Goal: Information Seeking & Learning: Learn about a topic

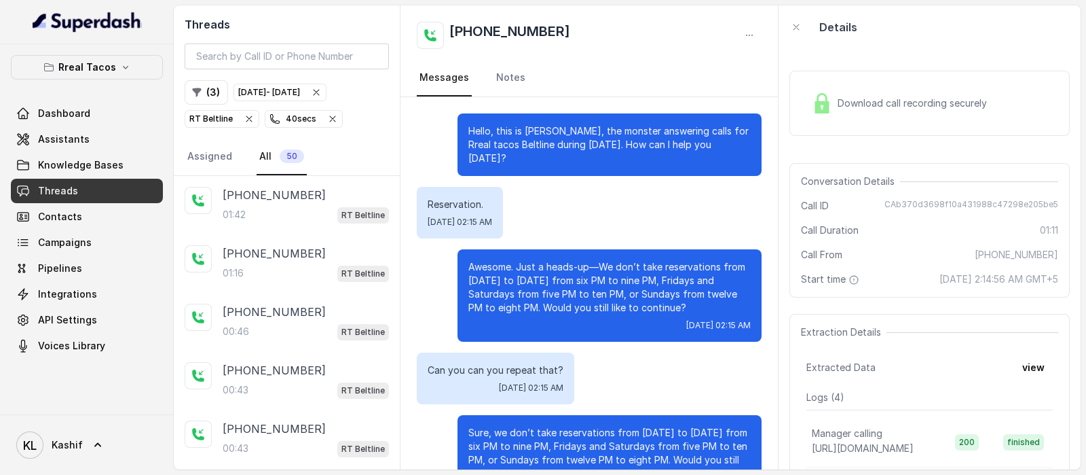
scroll to position [206, 0]
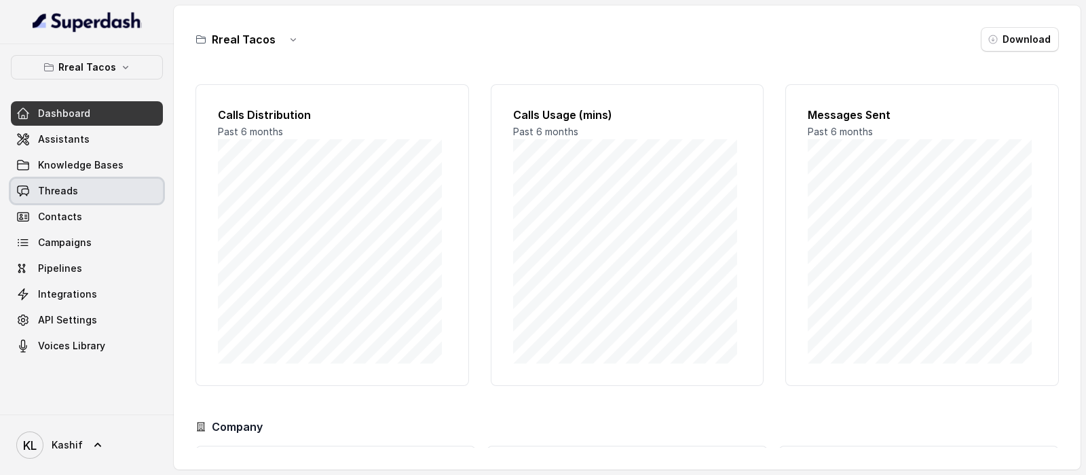
click at [84, 187] on link "Threads" at bounding box center [87, 191] width 152 height 24
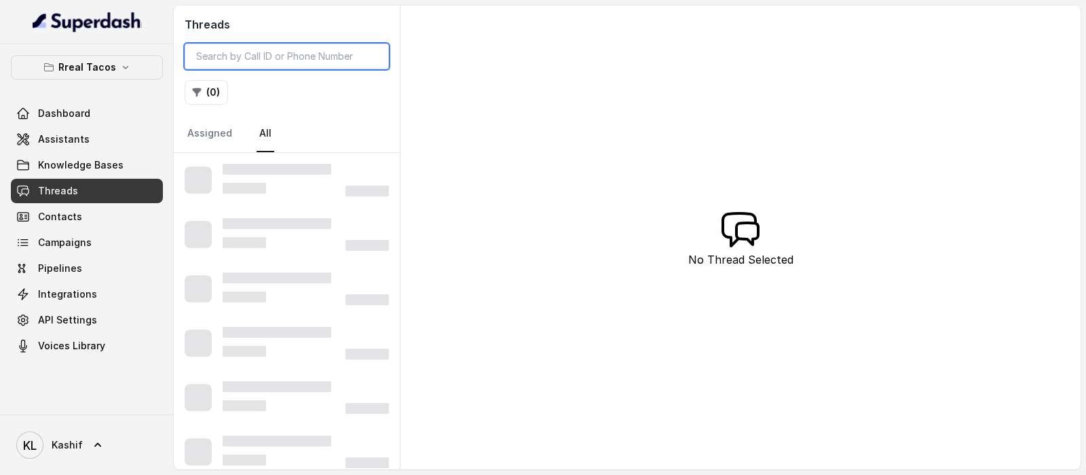
click at [270, 45] on input "search" at bounding box center [287, 56] width 204 height 26
paste input "16783891592"
type input "1"
click at [328, 58] on input "search" at bounding box center [287, 56] width 204 height 26
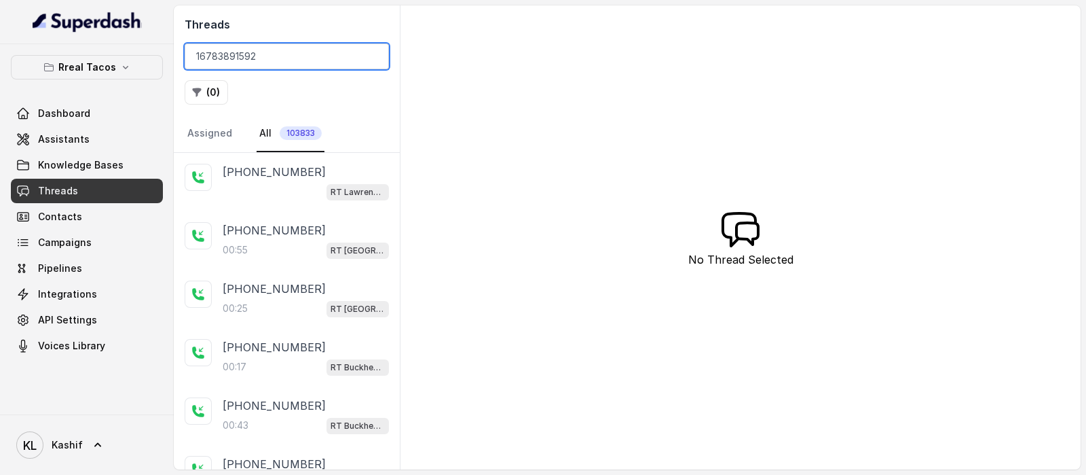
click at [217, 63] on input "16783891592" at bounding box center [287, 56] width 204 height 26
type input "16783891592"
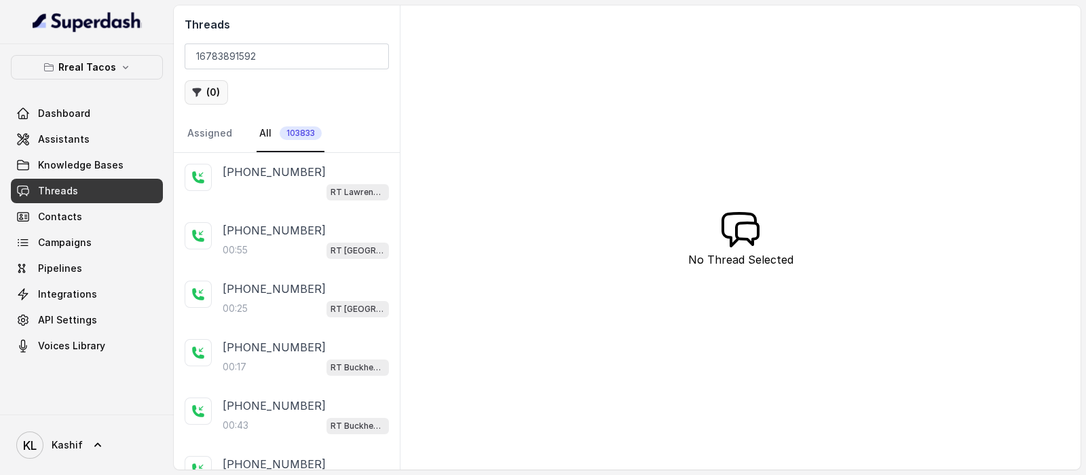
click at [204, 99] on button "( 0 )" at bounding box center [206, 92] width 43 height 24
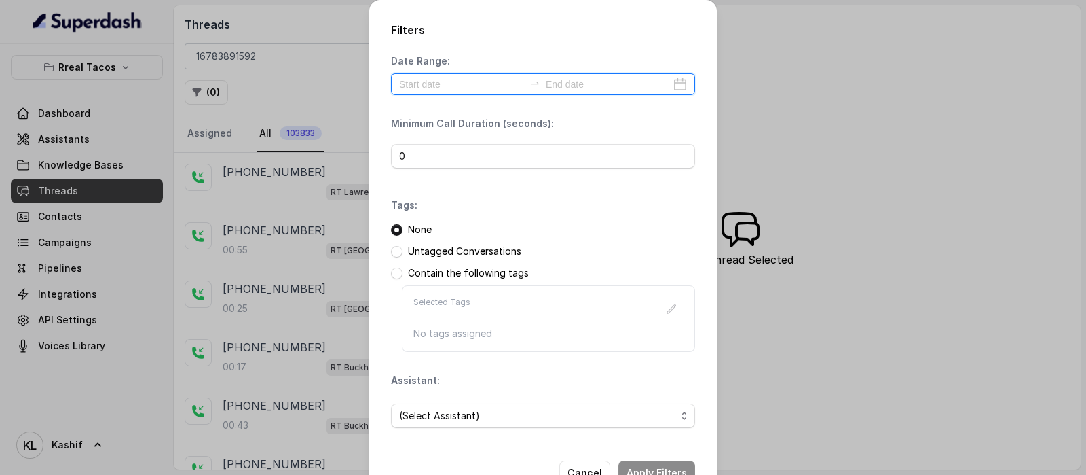
click at [469, 90] on input at bounding box center [461, 84] width 125 height 15
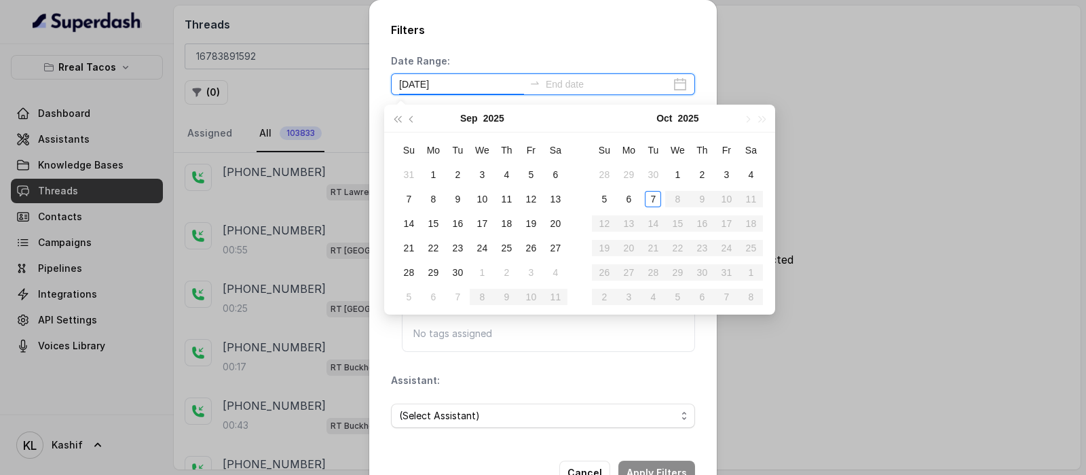
type input "2025-09-01"
click at [431, 175] on div "1" at bounding box center [433, 174] width 16 height 16
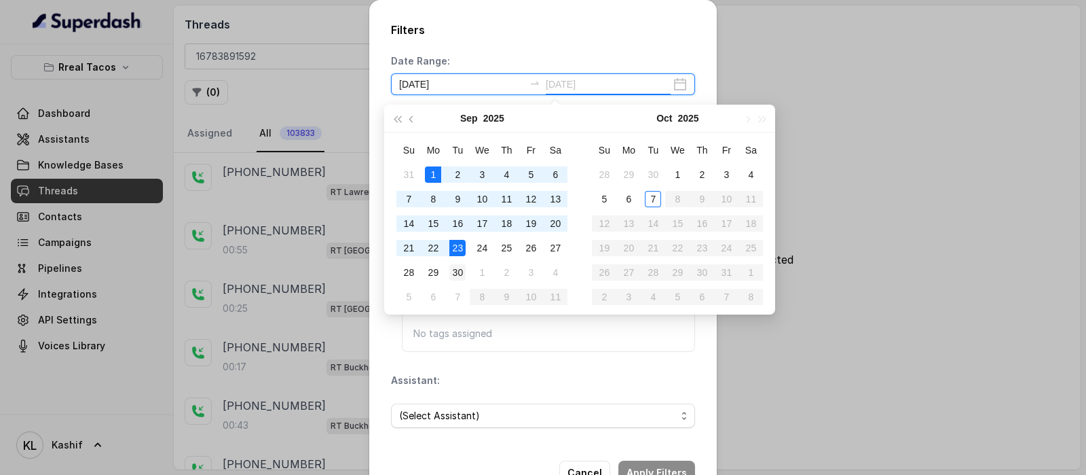
type input "2025-09-30"
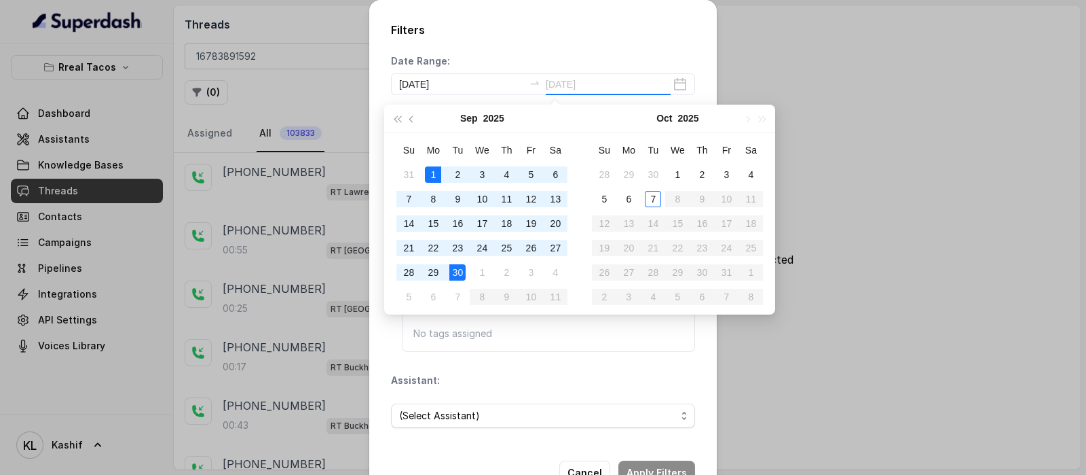
click at [460, 272] on div "30" at bounding box center [457, 272] width 16 height 16
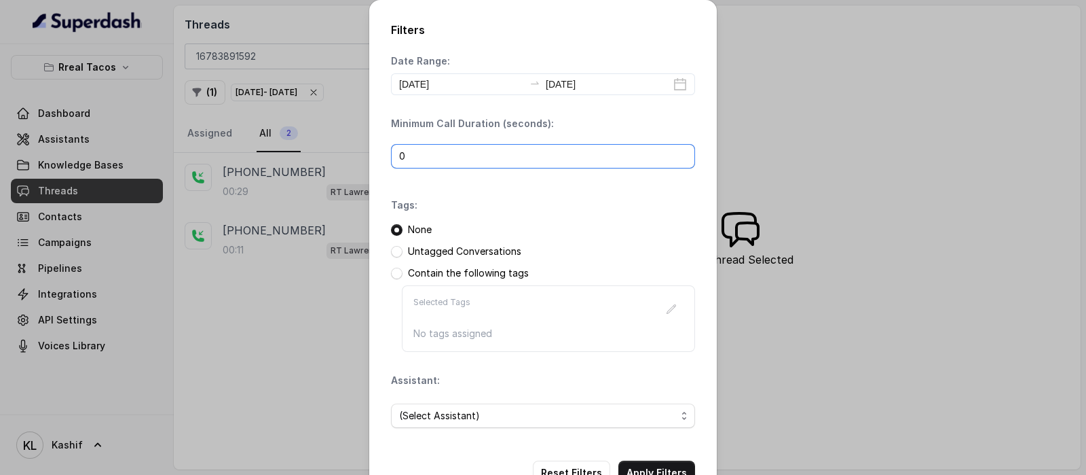
click at [536, 154] on input "0" at bounding box center [543, 156] width 304 height 24
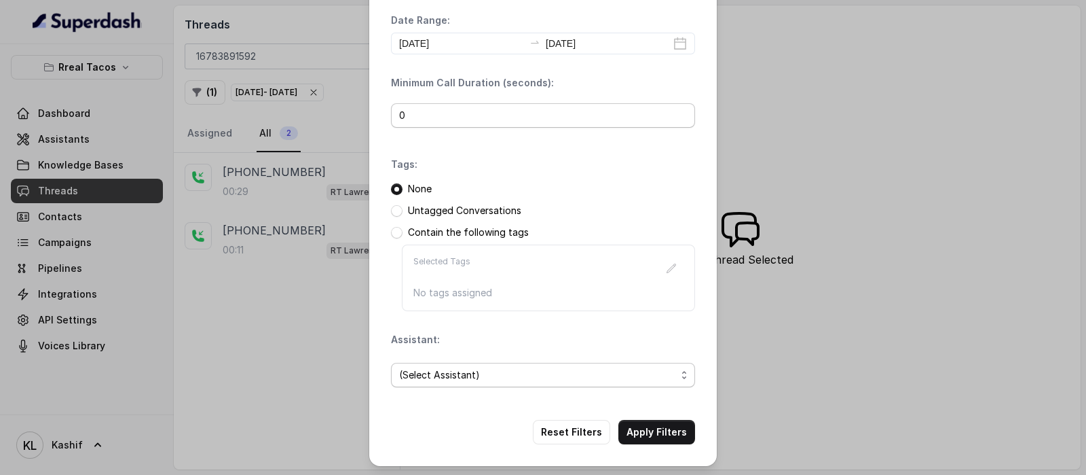
click at [613, 367] on span "(Select Assistant)" at bounding box center [537, 375] width 277 height 16
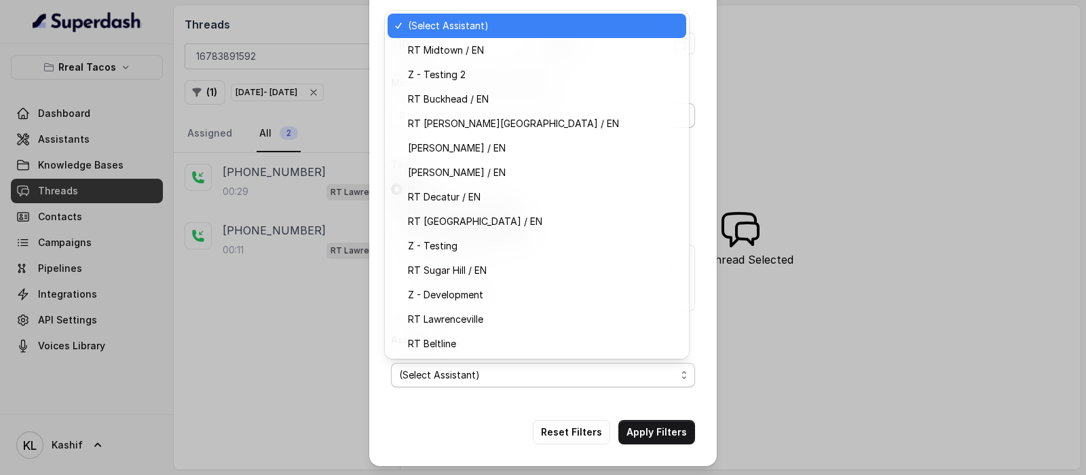
click at [594, 326] on span "RT Lawrenceville" at bounding box center [543, 319] width 270 height 16
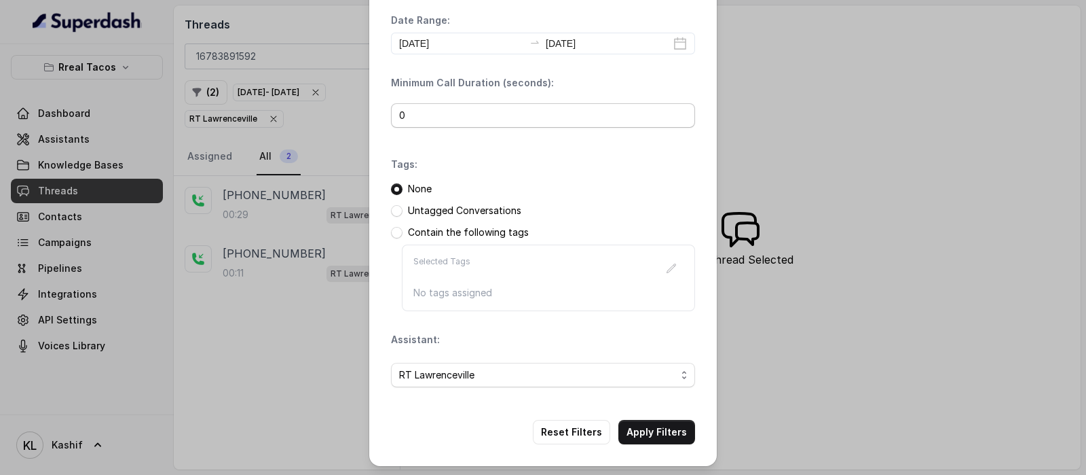
click at [653, 435] on button "Apply Filters" at bounding box center [656, 432] width 77 height 24
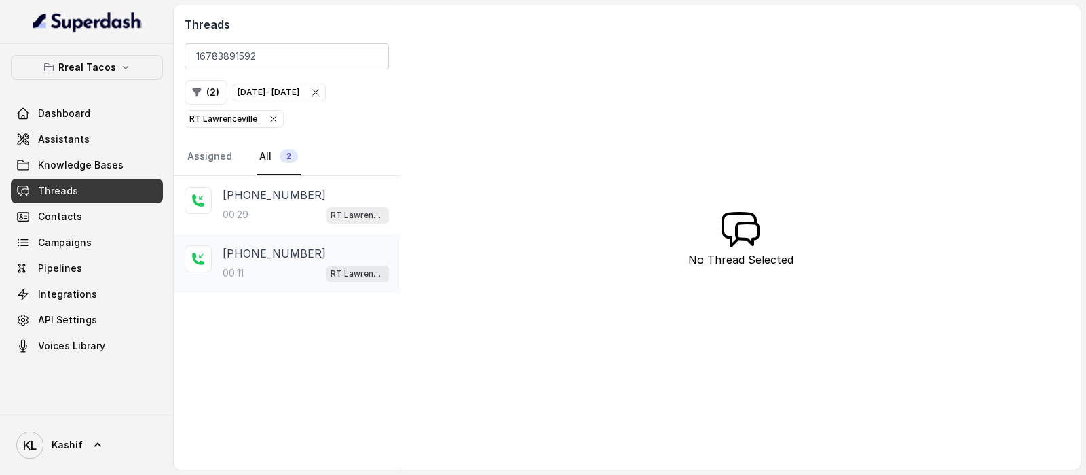
click at [255, 235] on div "+16783891592 00:11 RT Lawrenceville" at bounding box center [287, 263] width 226 height 58
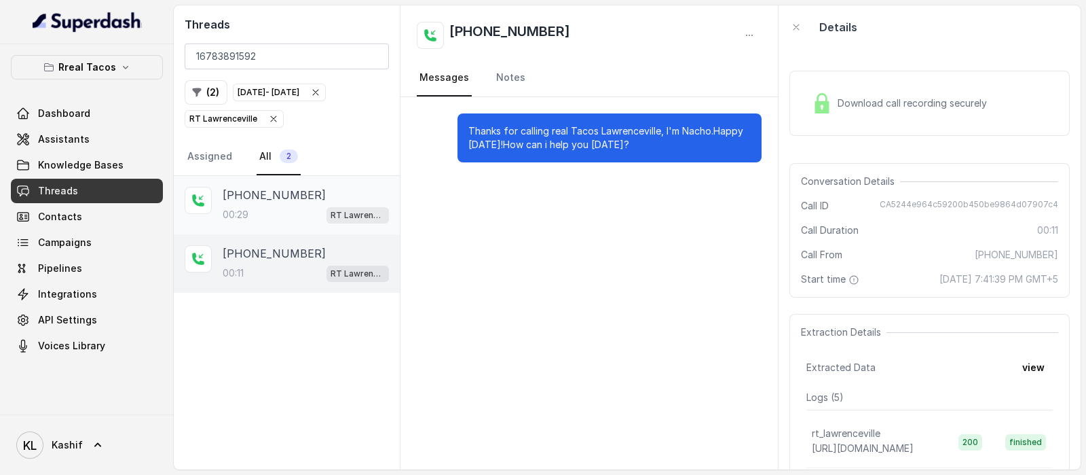
click at [269, 215] on div "00:29 RT Lawrenceville" at bounding box center [306, 215] width 166 height 18
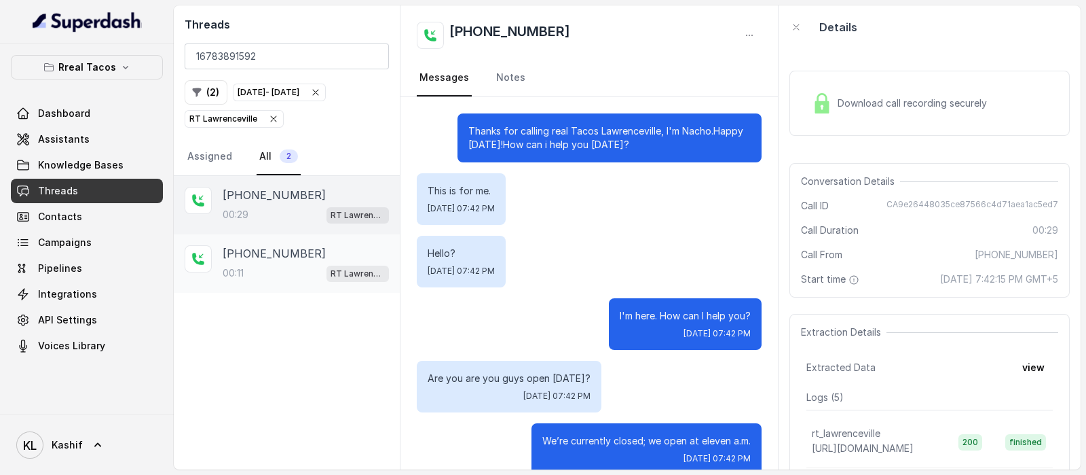
click at [310, 234] on div "+16783891592 00:11 RT Lawrenceville" at bounding box center [287, 263] width 226 height 58
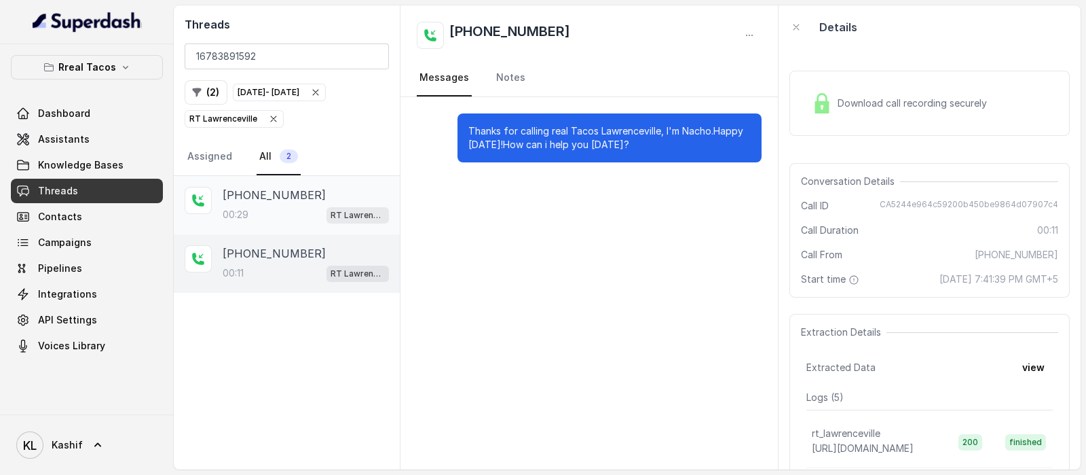
click at [295, 217] on div "00:29 RT Lawrenceville" at bounding box center [306, 215] width 166 height 18
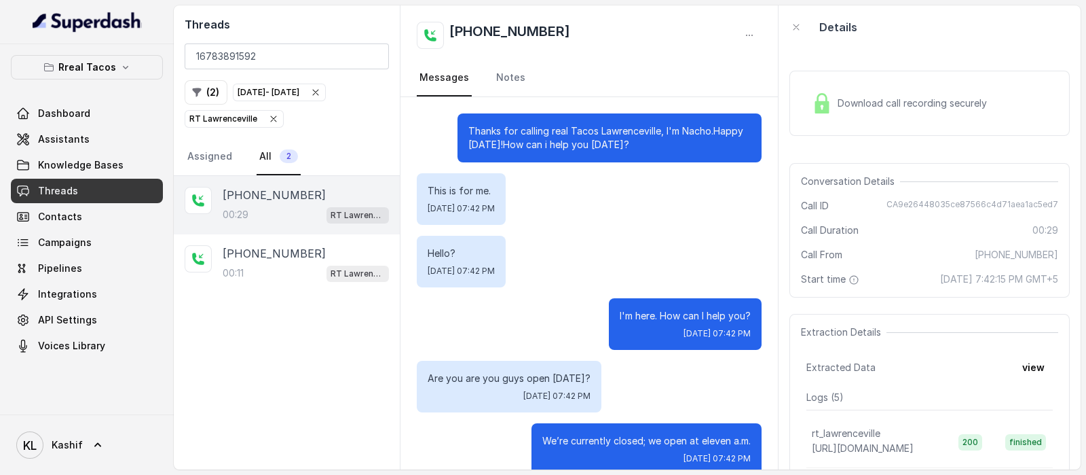
scroll to position [21, 0]
